Goal: Contribute content

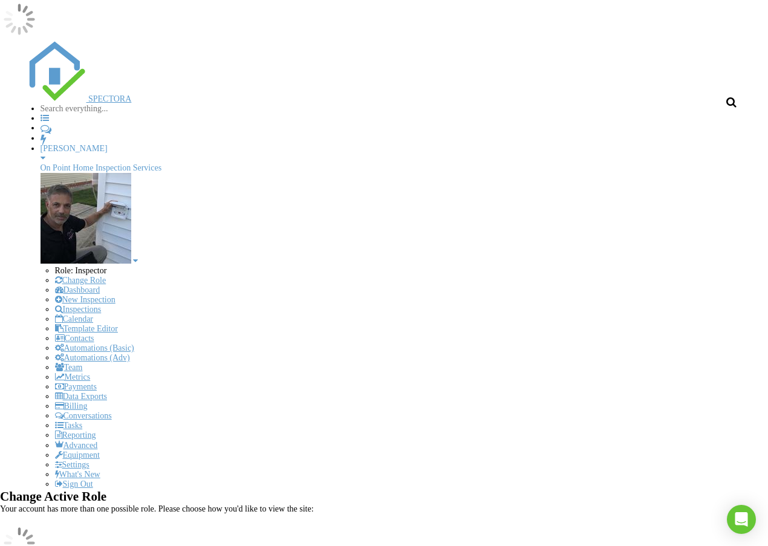
scroll to position [1513, 787]
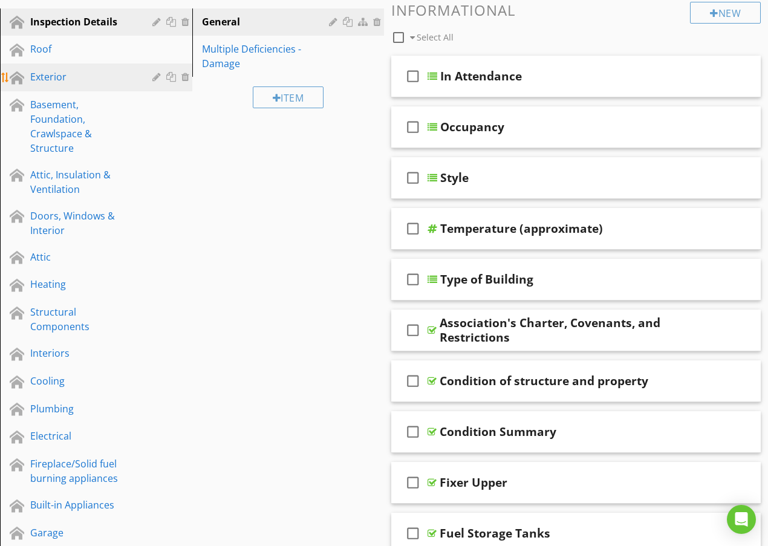
scroll to position [182, 0]
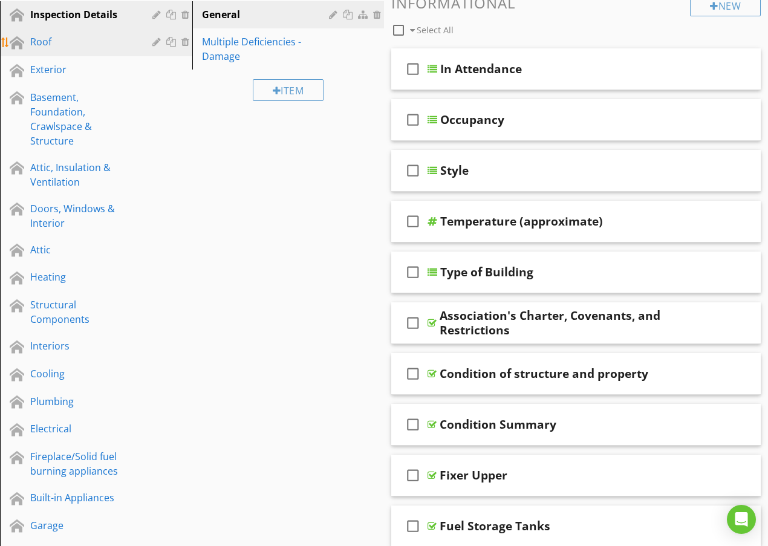
click at [44, 46] on div "Roof" at bounding box center [82, 41] width 105 height 15
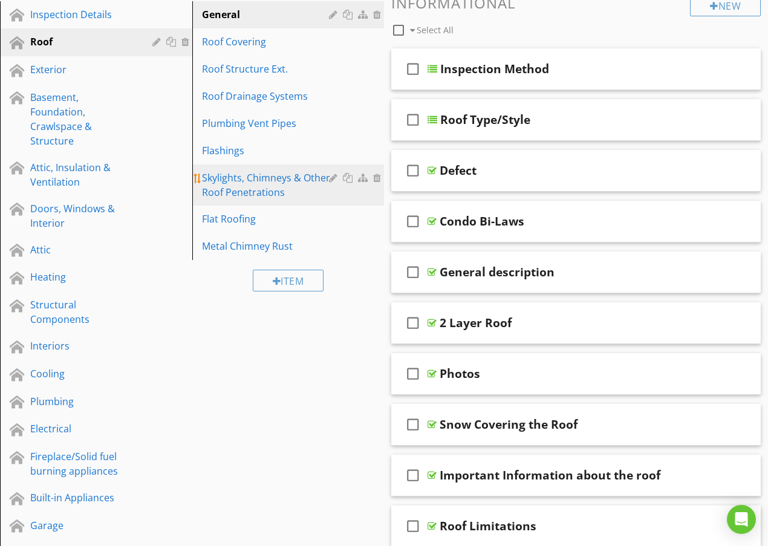
click at [277, 188] on div "Skylights, Chimneys & Other Roof Penetrations" at bounding box center [267, 185] width 131 height 29
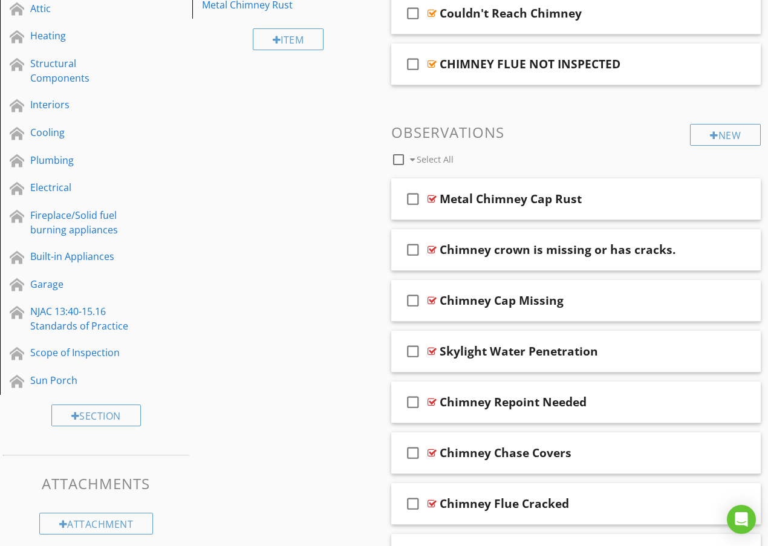
scroll to position [424, 0]
click at [720, 131] on div "New" at bounding box center [725, 134] width 71 height 22
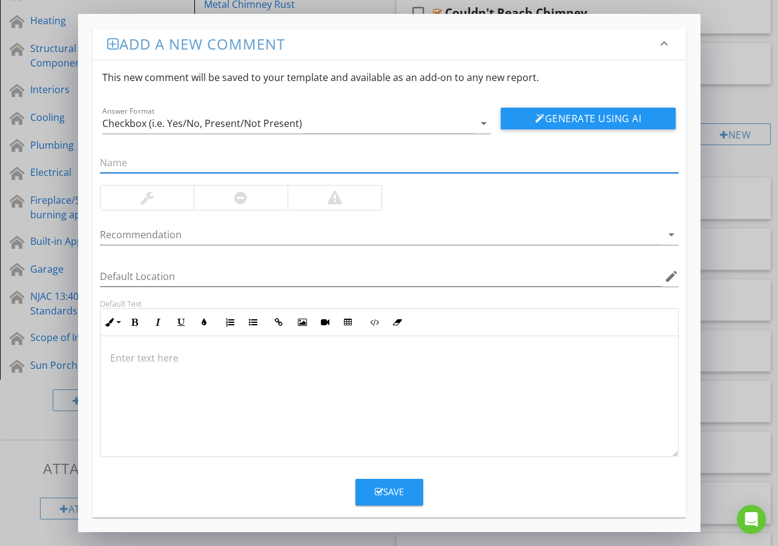
click at [118, 160] on input "text" at bounding box center [389, 163] width 578 height 20
type input "U"
click at [737, 104] on div "Add a new comment keyboard_arrow_down This new comment will be saved to your te…" at bounding box center [389, 273] width 778 height 546
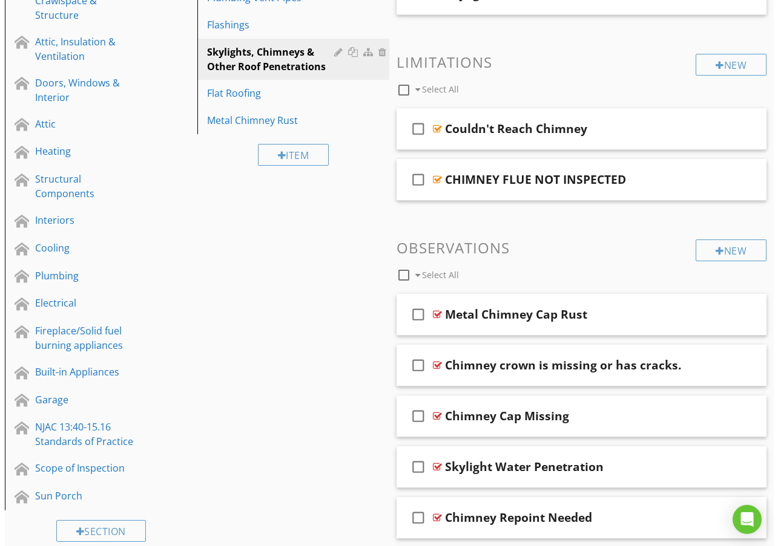
scroll to position [303, 0]
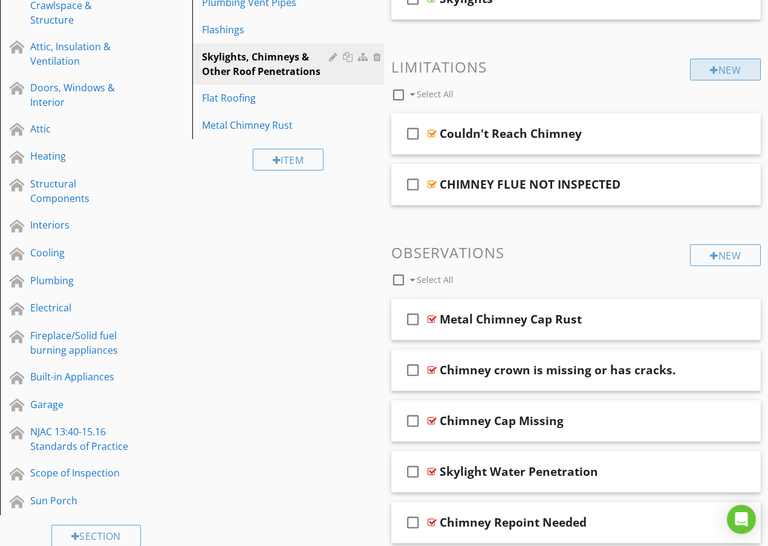
click at [707, 67] on div "New" at bounding box center [725, 70] width 71 height 22
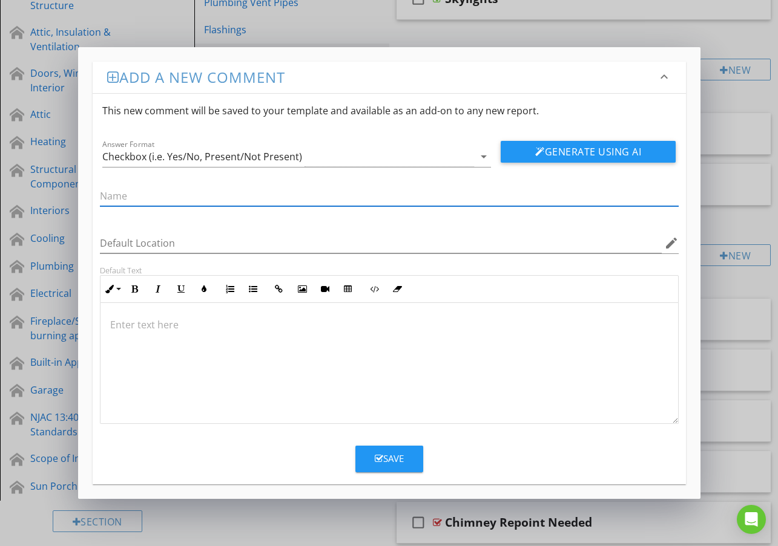
click at [122, 195] on input "text" at bounding box center [389, 196] width 578 height 20
type input "unable to see glass on skylight becauce of dirt"
click button "Generate Using AI" at bounding box center [587, 152] width 175 height 22
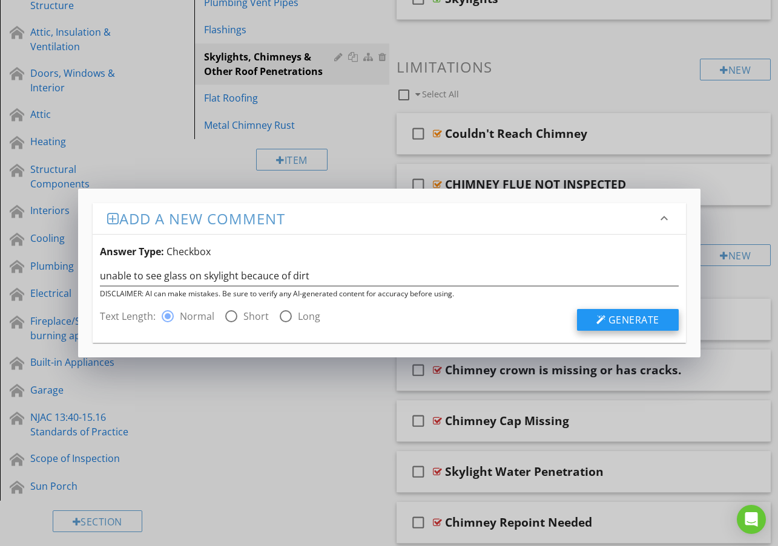
click at [624, 321] on span "Generate" at bounding box center [633, 319] width 51 height 13
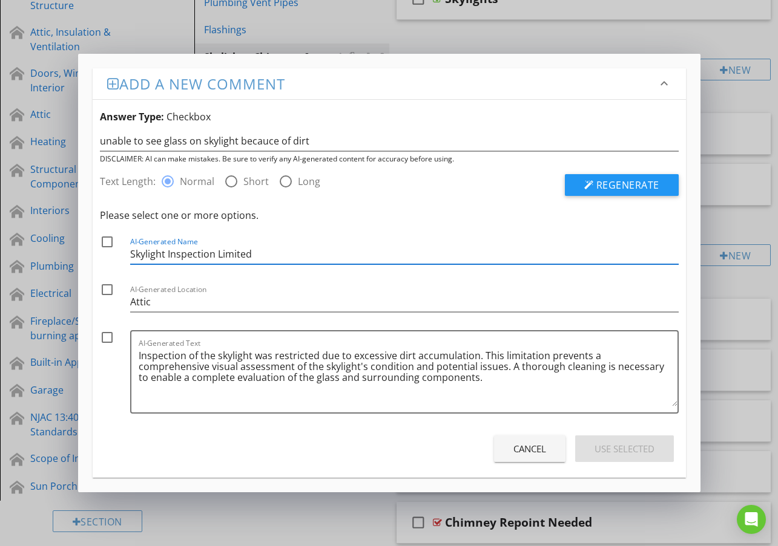
drag, startPoint x: 254, startPoint y: 254, endPoint x: 129, endPoint y: 260, distance: 124.8
click at [126, 260] on div "check_box_outline_blank AI-Generated Name Skylight Inspection Limited" at bounding box center [389, 253] width 578 height 36
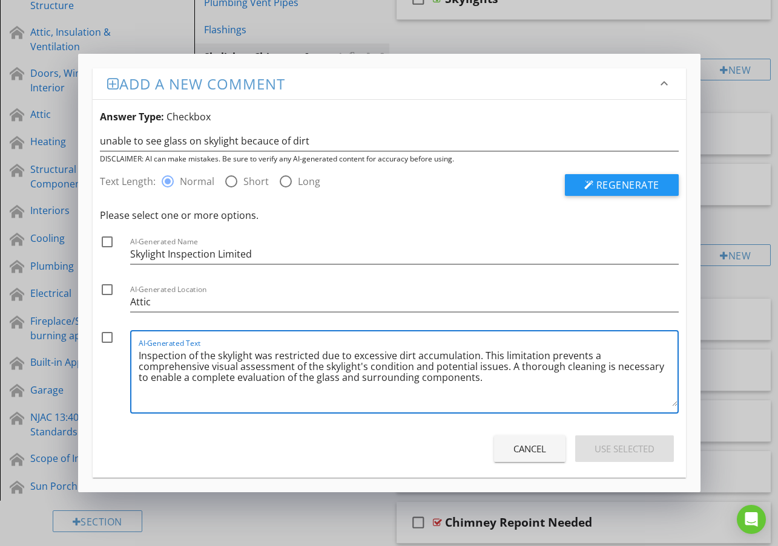
drag, startPoint x: 139, startPoint y: 355, endPoint x: 482, endPoint y: 383, distance: 344.9
click at [488, 384] on textarea "Inspection of the skylight was restricted due to excessive dirt accumulation. T…" at bounding box center [408, 376] width 539 height 61
